Goal: Find specific page/section: Find specific page/section

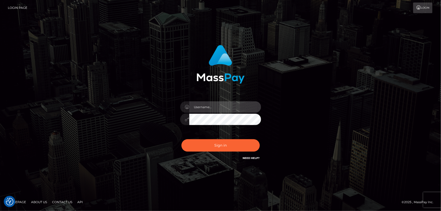
type input "Dan.Cirnat"
click at [261, 136] on div at bounding box center [214, 154] width 104 height 58
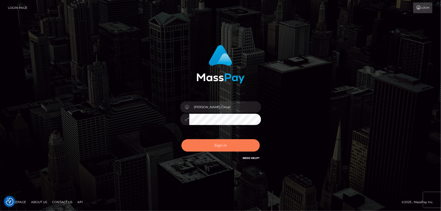
click at [201, 145] on button "Sign in" at bounding box center [220, 145] width 78 height 12
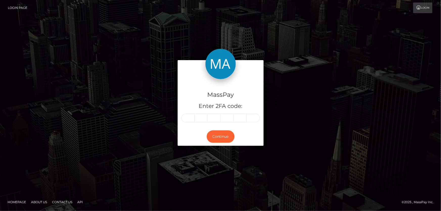
click at [187, 119] on input "text" at bounding box center [187, 118] width 13 height 9
type input "6"
type input "5"
type input "3"
type input "2"
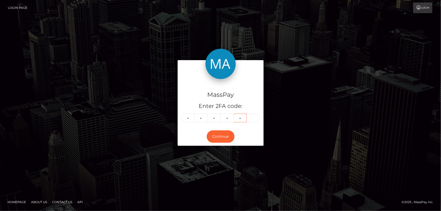
type input "0"
type input "7"
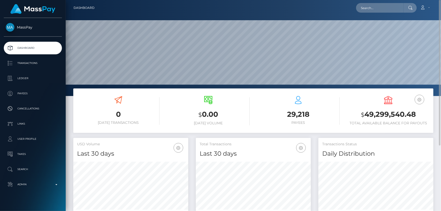
drag, startPoint x: 143, startPoint y: 110, endPoint x: 192, endPoint y: 90, distance: 52.3
click at [144, 109] on h3 "0" at bounding box center [118, 114] width 82 height 10
paste input "65db93d7-9850-11ef-85b8-0647902b6ff9"
type input "65db93d7-9850-11ef-85b8-0647902b6ff9"
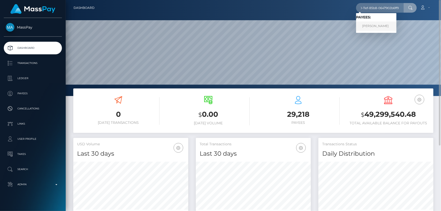
click at [379, 28] on link "KATHY NGUYEN" at bounding box center [376, 25] width 40 height 9
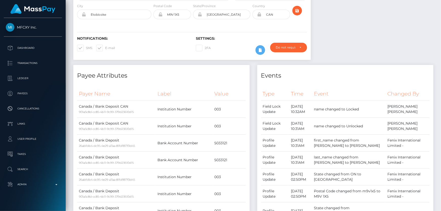
scroll to position [23, 0]
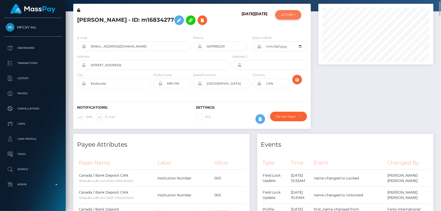
click at [282, 11] on button "ACTIVE" at bounding box center [288, 15] width 26 height 10
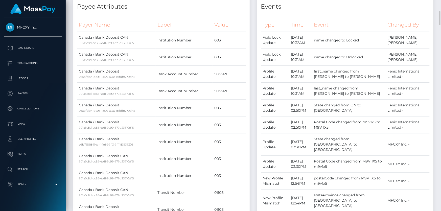
scroll to position [138, 0]
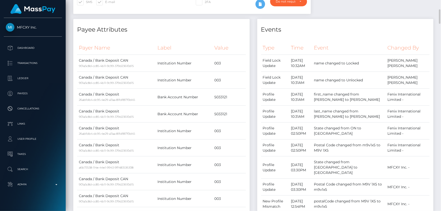
click at [420, 30] on h4 "Events" at bounding box center [345, 29] width 169 height 9
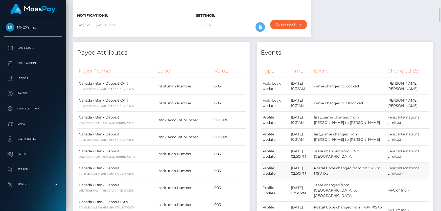
scroll to position [46, 0]
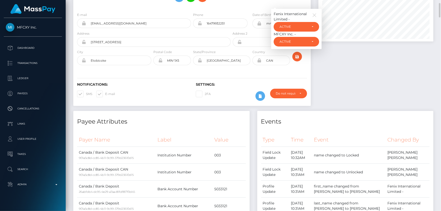
click at [154, 110] on div "[PERSON_NAME] - ID: m16834277 [DATE] [DATE] ACTIVE MFCXY Inc. -" at bounding box center [191, 46] width 245 height 130
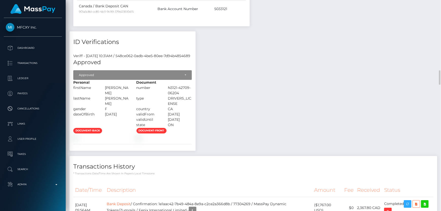
scroll to position [734, 0]
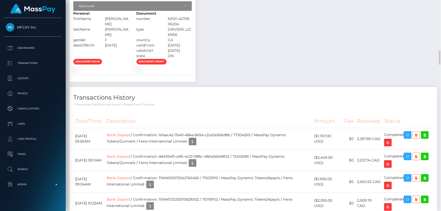
click at [154, 102] on h4 "Transactions History" at bounding box center [253, 97] width 360 height 9
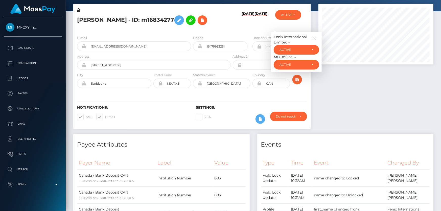
scroll to position [0, 0]
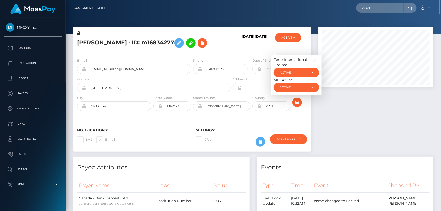
click at [126, 57] on div "E-mail [EMAIL_ADDRESS][DOMAIN_NAME] Phone 16479932251" at bounding box center [191, 85] width 237 height 62
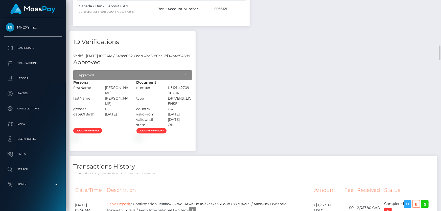
scroll to position [712, 0]
